Goal: Task Accomplishment & Management: Use online tool/utility

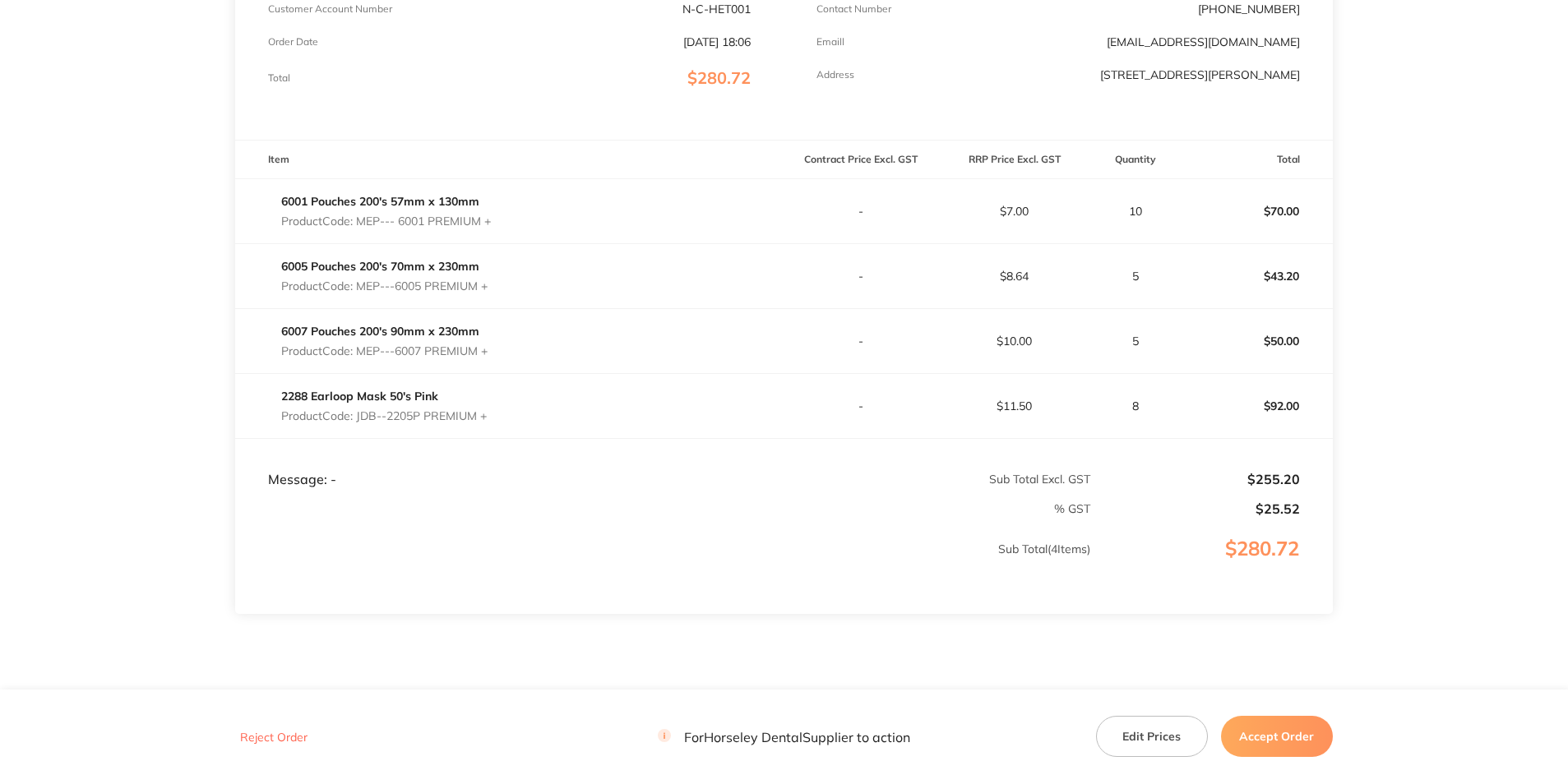
scroll to position [385, 0]
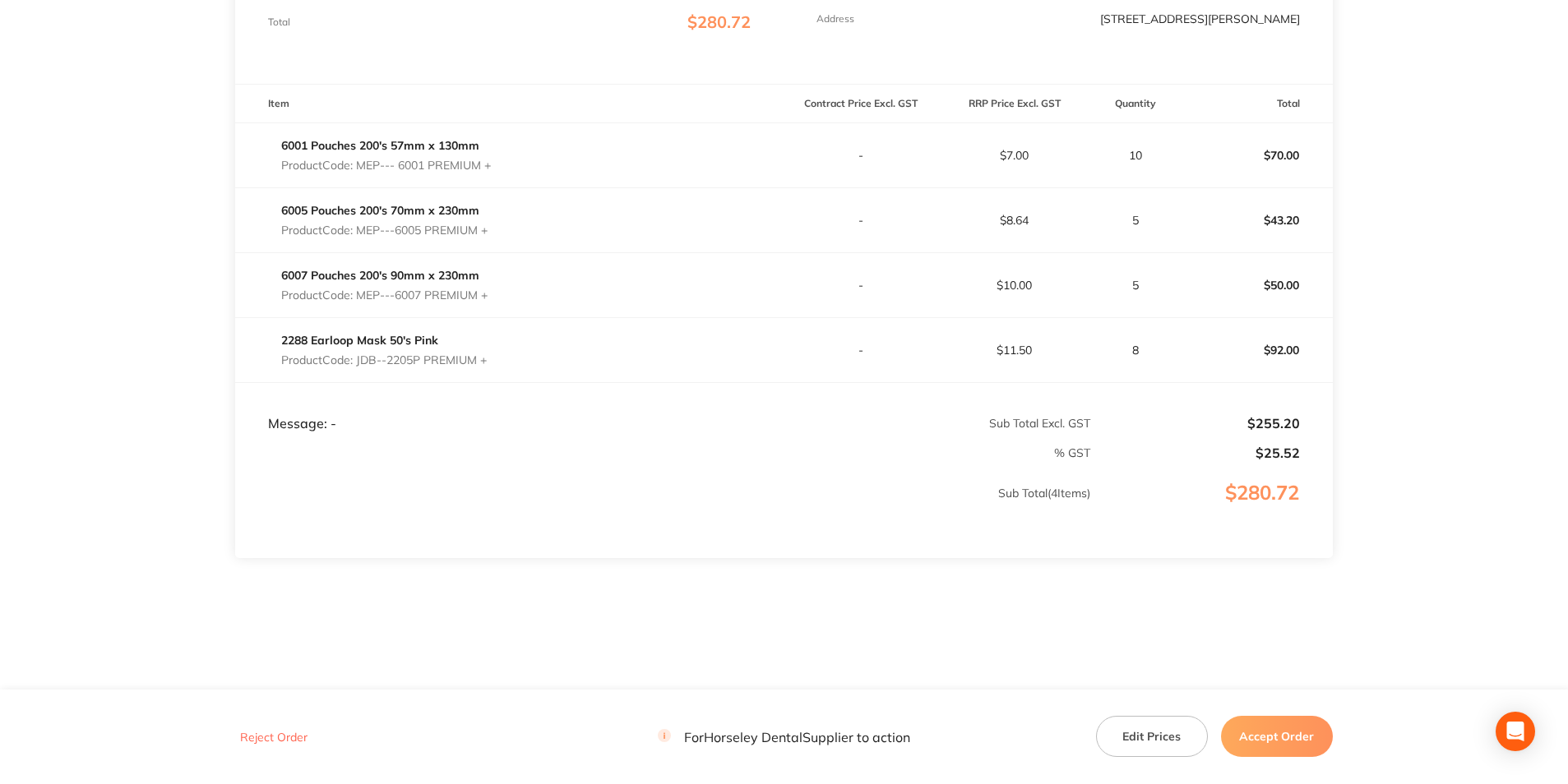
click at [1267, 728] on button "Accept Order" at bounding box center [1277, 736] width 112 height 41
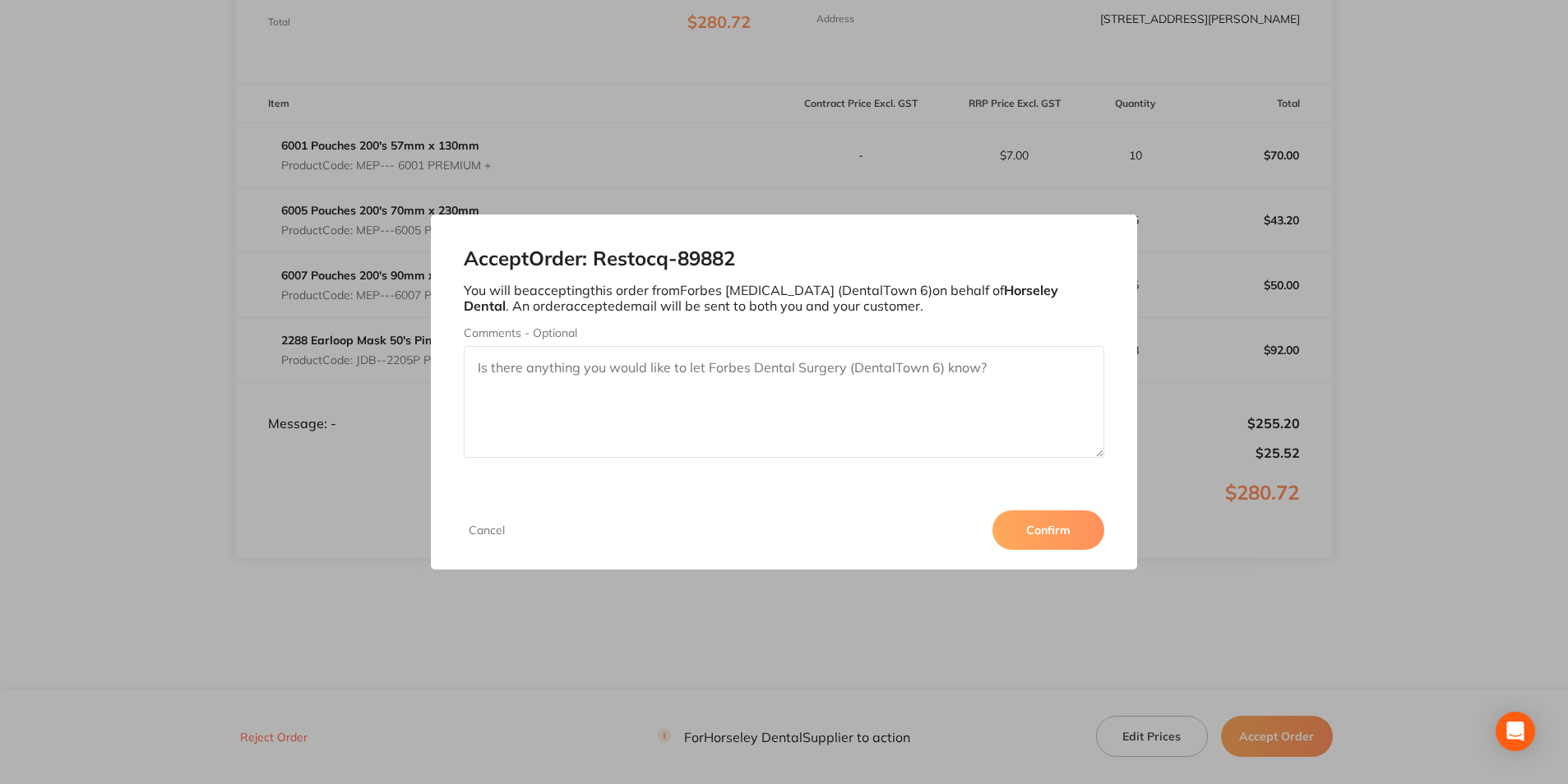
click at [1031, 532] on button "Confirm" at bounding box center [1048, 530] width 112 height 39
click at [672, 603] on div "Accept Order: Restocq- 89882 You will be accepting this order from Forbes Denta…" at bounding box center [784, 392] width 1568 height 784
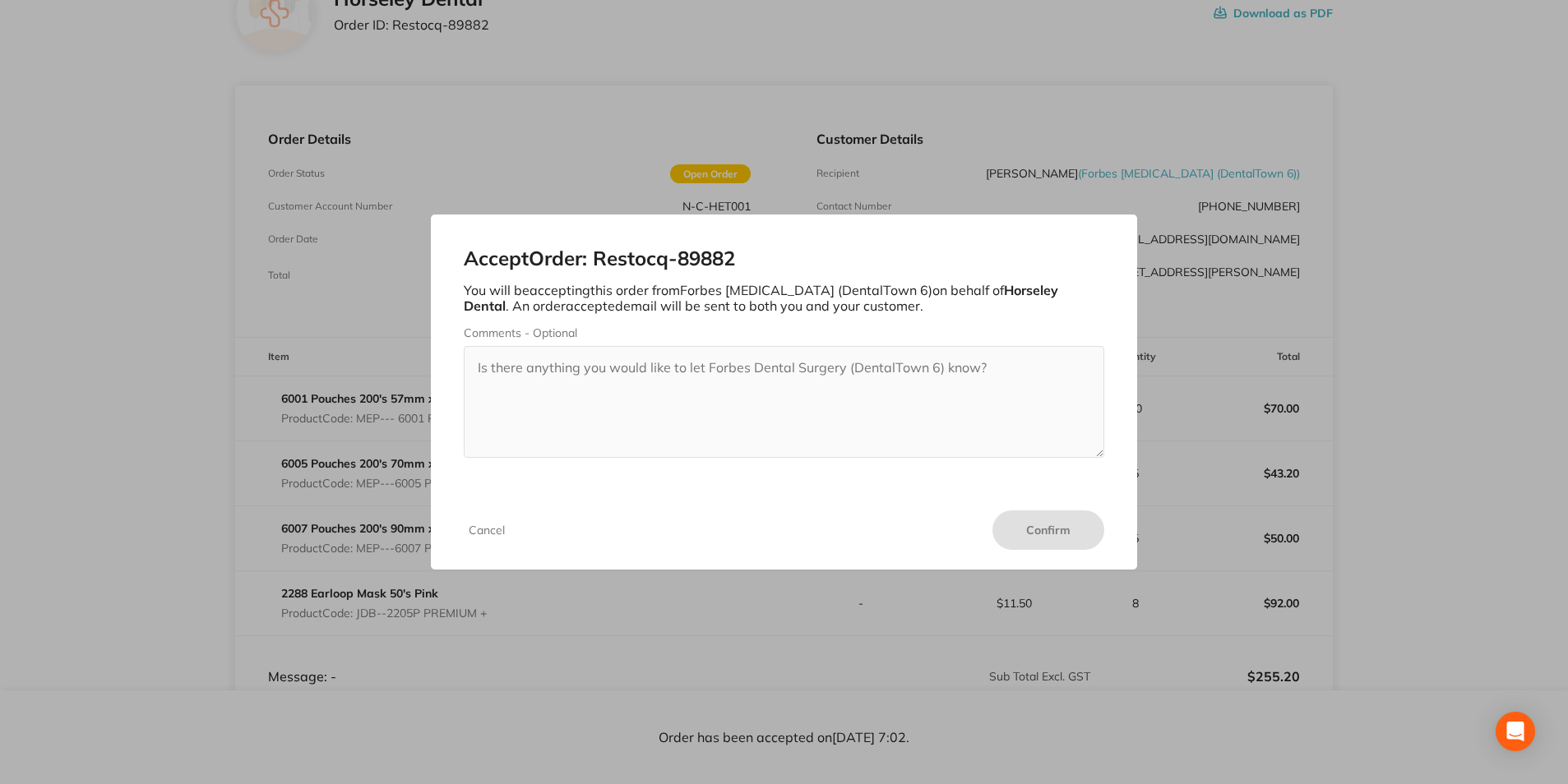
scroll to position [56, 0]
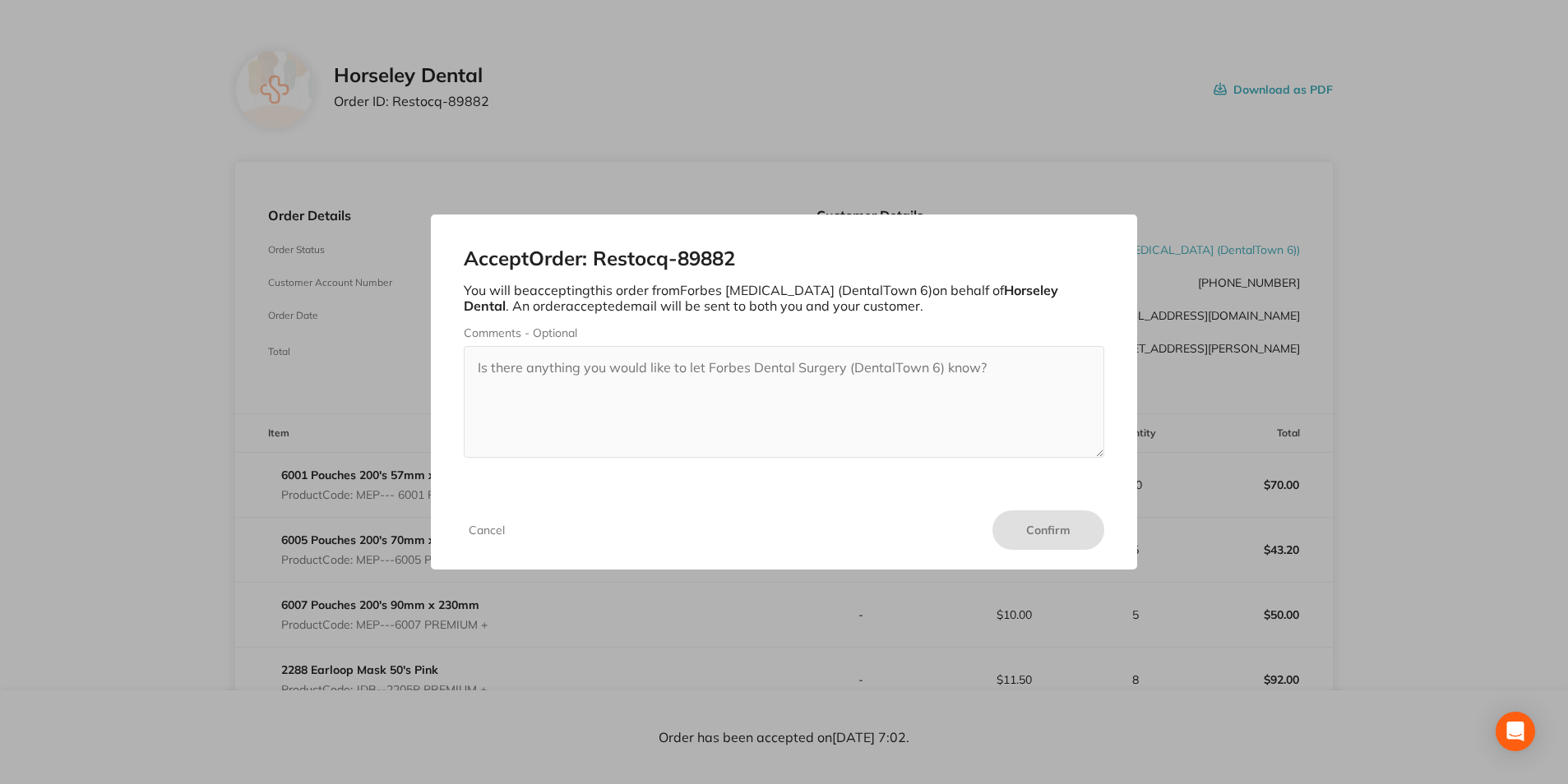
click at [891, 121] on div "Accept Order: Restocq- 89882 You will be accepting this order from Forbes Denta…" at bounding box center [784, 392] width 1568 height 784
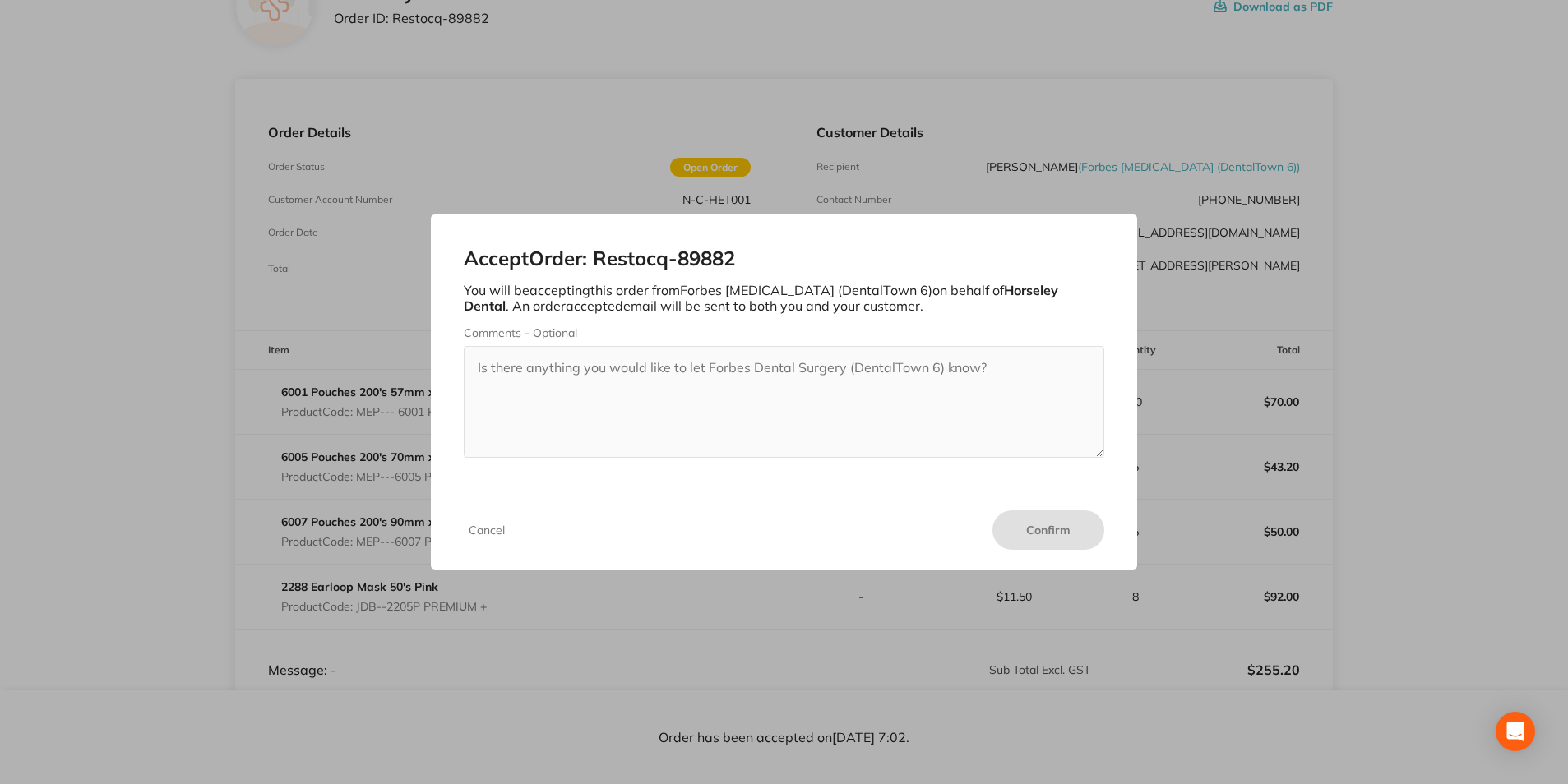
scroll to position [138, 0]
click at [947, 610] on div "Accept Order: Restocq- 89882 You will be accepting this order from Forbes Denta…" at bounding box center [784, 392] width 1568 height 784
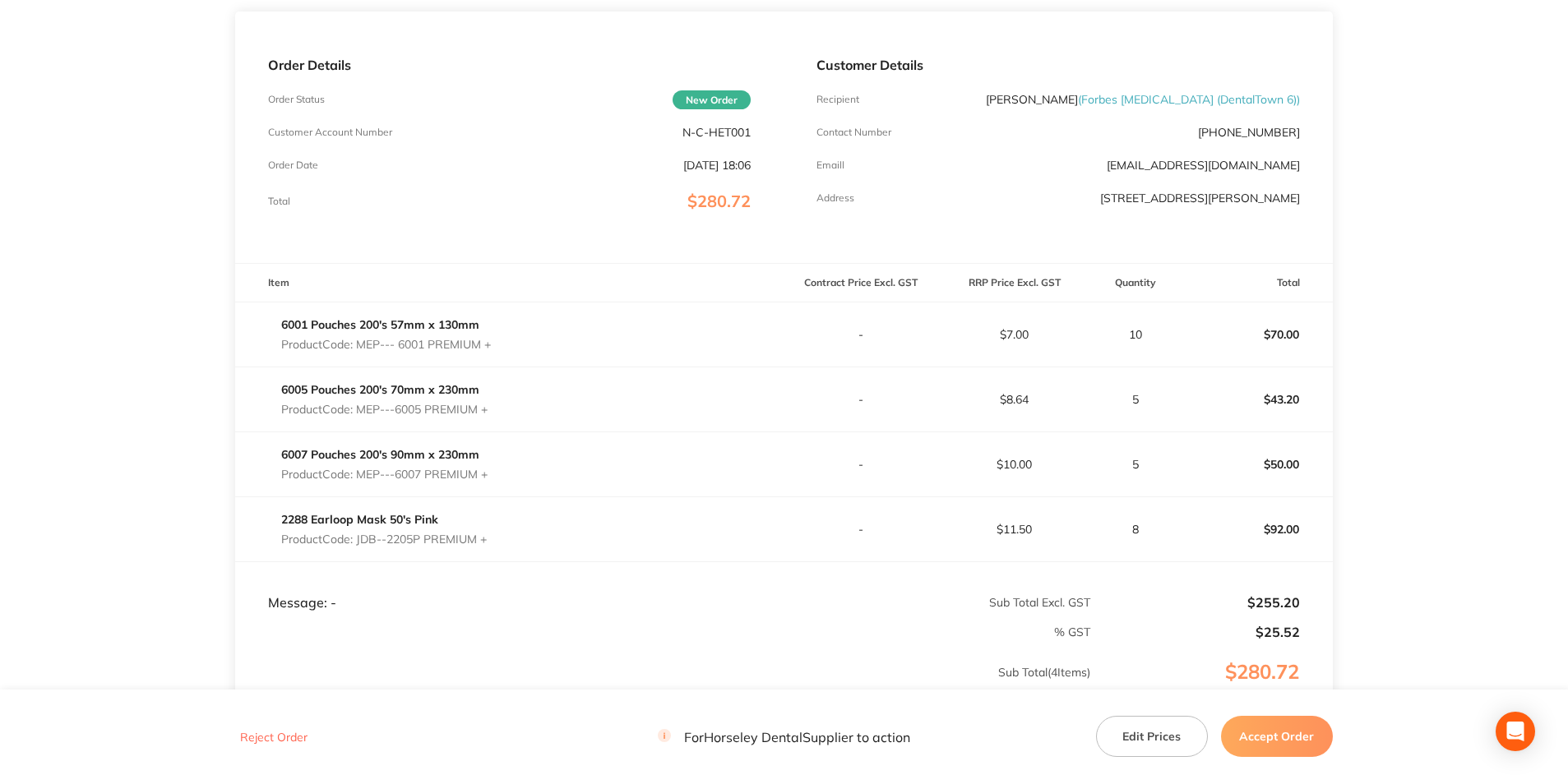
scroll to position [246, 0]
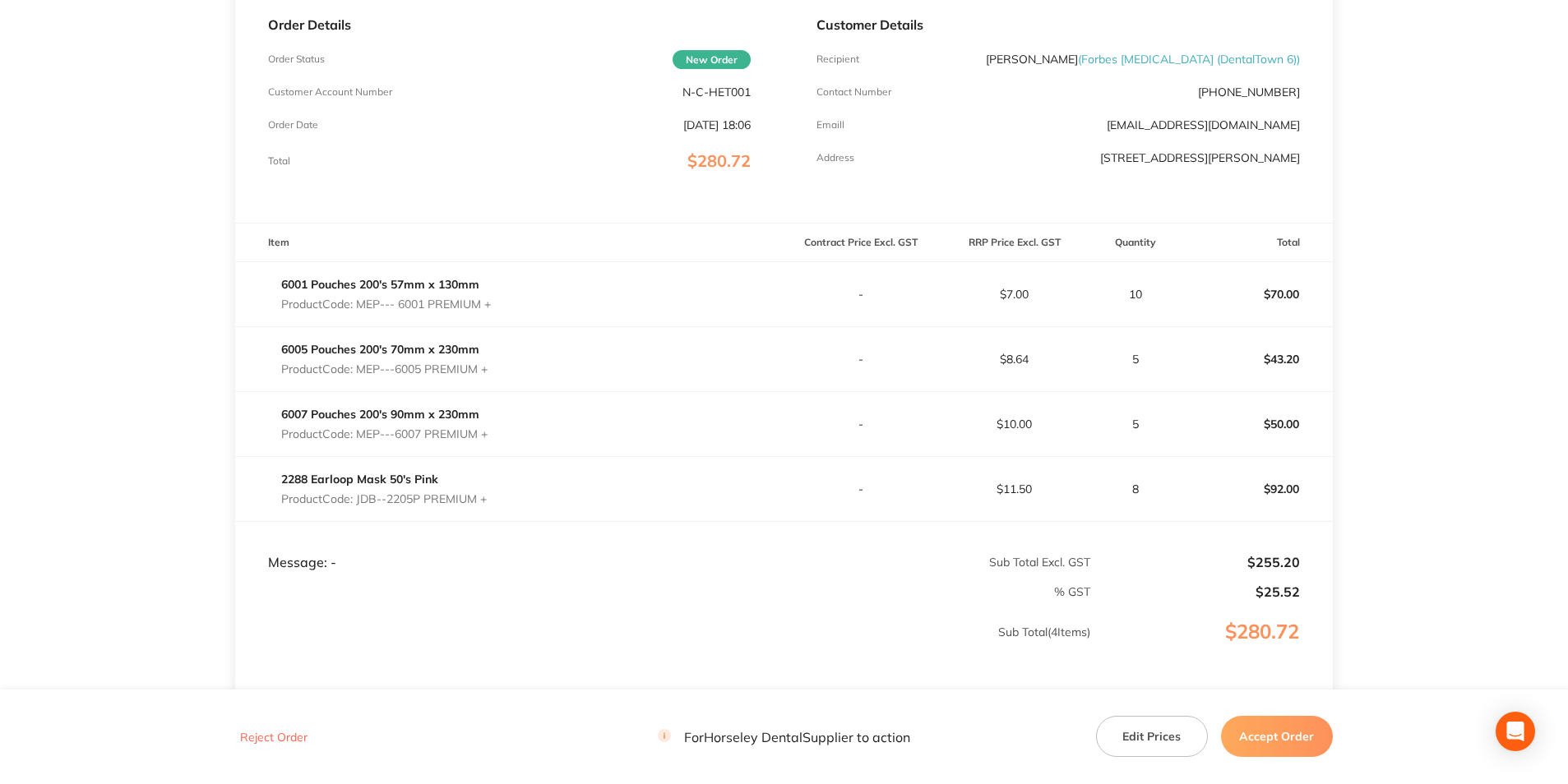
click at [1268, 725] on button "Accept Order" at bounding box center [1277, 736] width 112 height 41
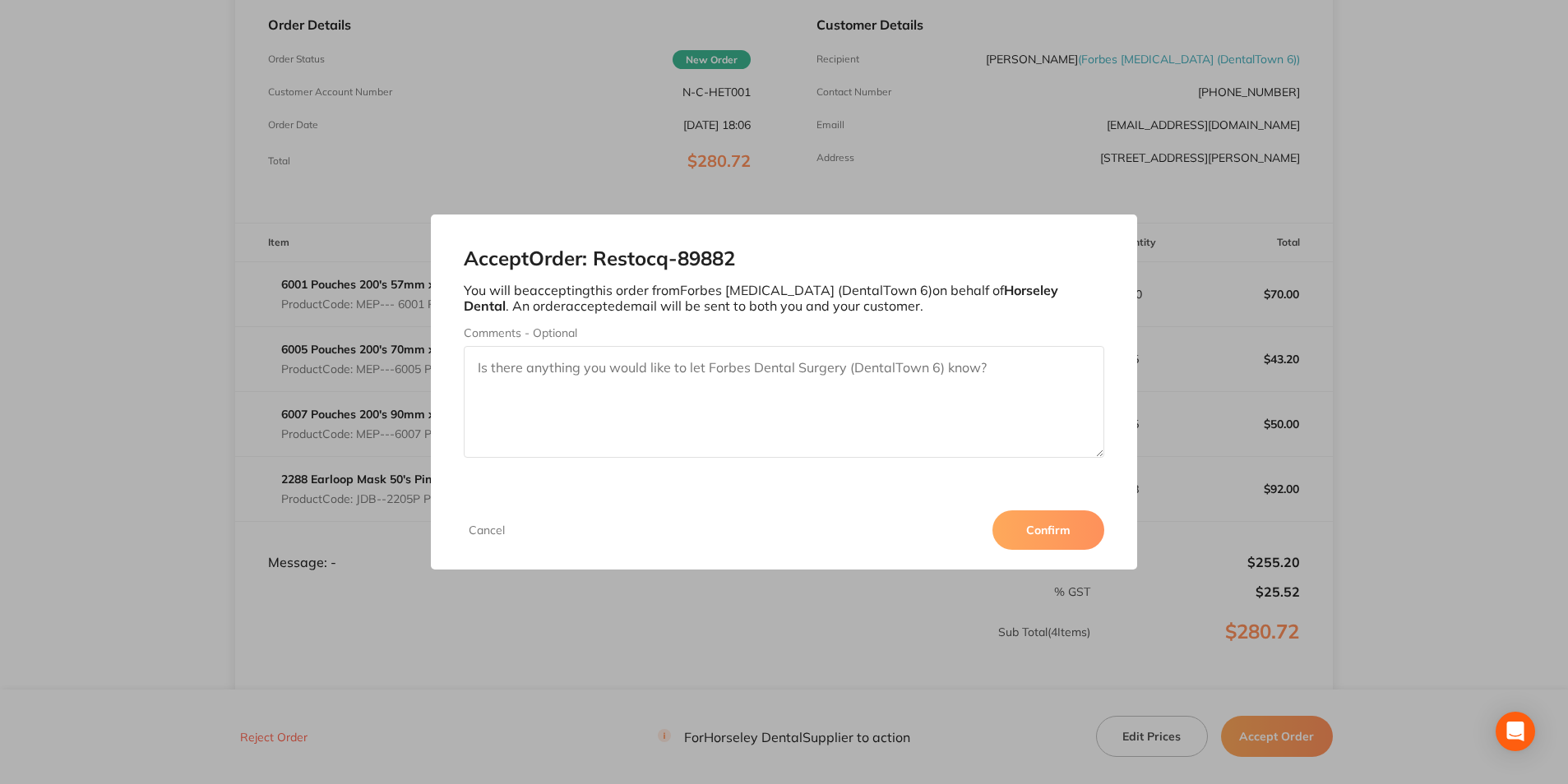
click at [1033, 527] on button "Confirm" at bounding box center [1048, 530] width 112 height 39
